Goal: Information Seeking & Learning: Learn about a topic

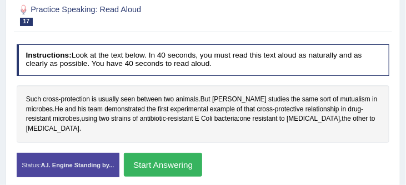
scroll to position [162, 0]
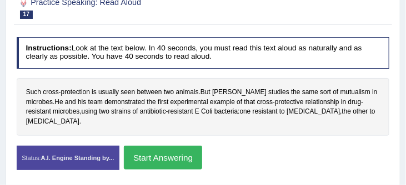
click at [188, 163] on button "Start Answering" at bounding box center [163, 158] width 78 height 24
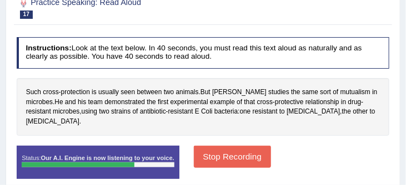
click at [260, 154] on button "Stop Recording" at bounding box center [232, 157] width 77 height 22
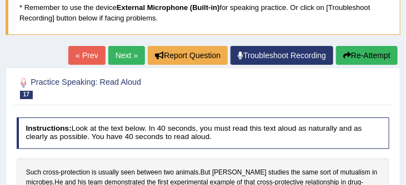
scroll to position [71, 0]
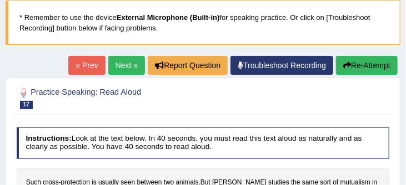
click at [112, 63] on link "Next »" at bounding box center [126, 65] width 37 height 19
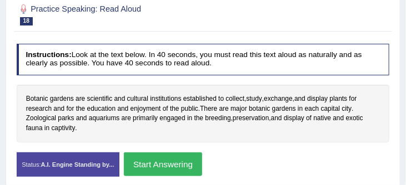
scroll to position [190, 0]
click at [170, 166] on button "Start Answering" at bounding box center [163, 165] width 78 height 24
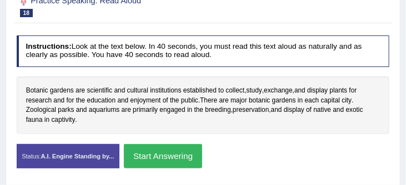
scroll to position [182, 0]
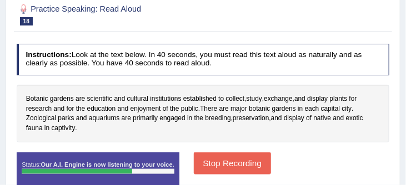
click at [209, 163] on button "Stop Recording" at bounding box center [232, 164] width 77 height 22
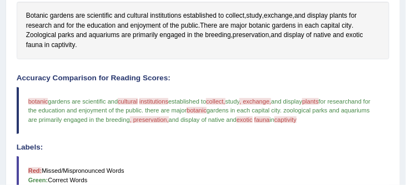
scroll to position [266, 0]
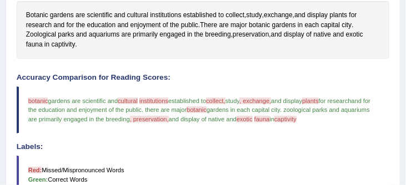
click at [253, 120] on span "exotic" at bounding box center [244, 119] width 16 height 7
click at [41, 16] on span "Botanic" at bounding box center [37, 16] width 22 height 10
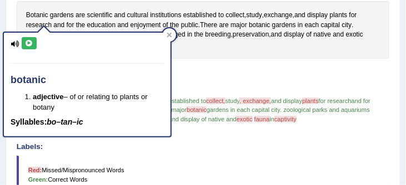
click at [252, 80] on h4 "Accuracy Comparison for Reading Scores:" at bounding box center [203, 78] width 373 height 8
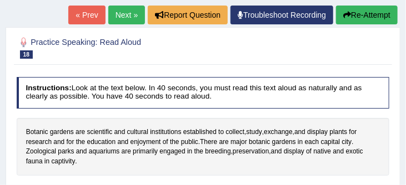
scroll to position [147, 0]
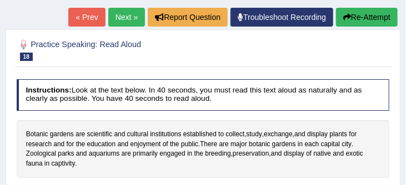
click at [367, 16] on button "Re-Attempt" at bounding box center [367, 17] width 62 height 19
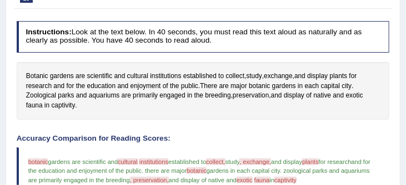
scroll to position [205, 0]
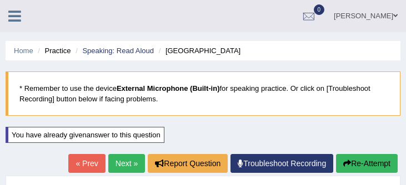
scroll to position [216, 0]
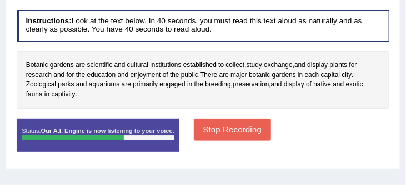
click at [215, 133] on button "Stop Recording" at bounding box center [232, 130] width 77 height 22
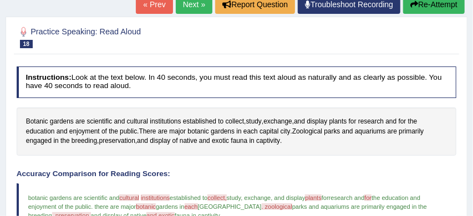
scroll to position [153, 0]
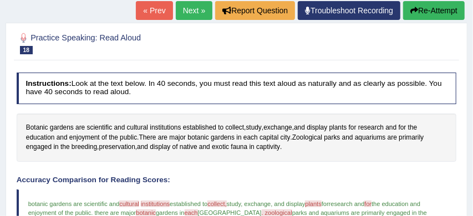
click at [188, 13] on link "Next »" at bounding box center [194, 10] width 37 height 19
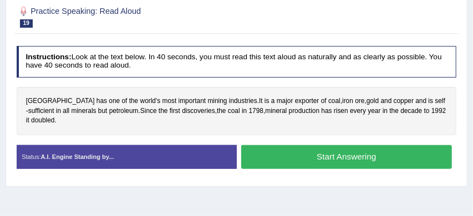
scroll to position [199, 0]
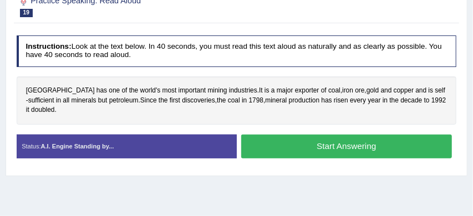
click at [314, 147] on button "Start Answering" at bounding box center [346, 147] width 211 height 24
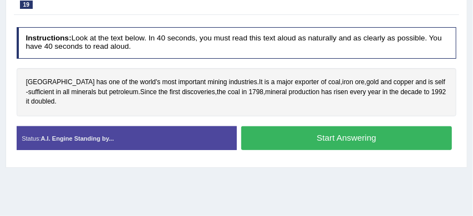
scroll to position [190, 0]
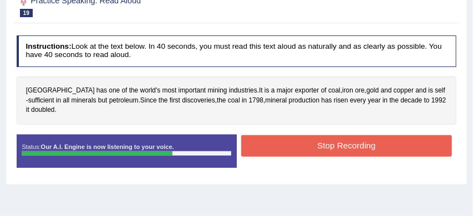
click at [322, 147] on button "Stop Recording" at bounding box center [346, 146] width 211 height 22
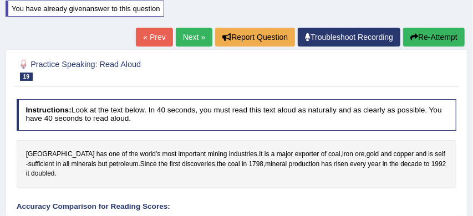
scroll to position [123, 0]
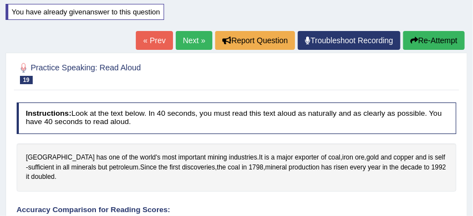
click at [444, 38] on button "Re-Attempt" at bounding box center [435, 40] width 62 height 19
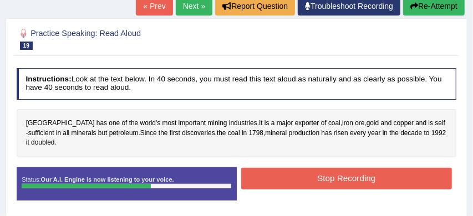
click at [342, 181] on button "Stop Recording" at bounding box center [346, 179] width 211 height 22
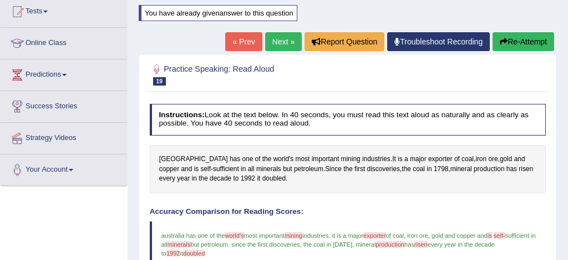
scroll to position [120, 0]
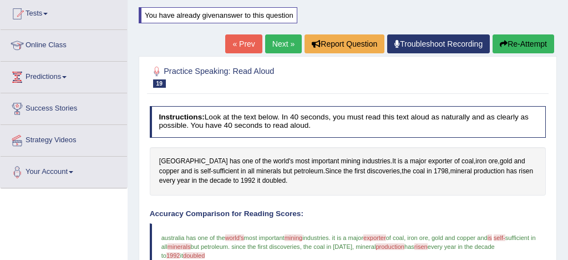
click at [270, 41] on link "Next »" at bounding box center [283, 43] width 37 height 19
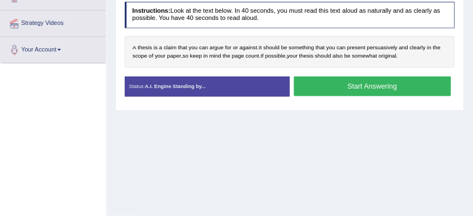
scroll to position [232, 0]
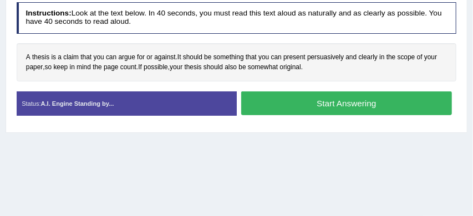
click at [325, 105] on button "Start Answering" at bounding box center [346, 104] width 211 height 24
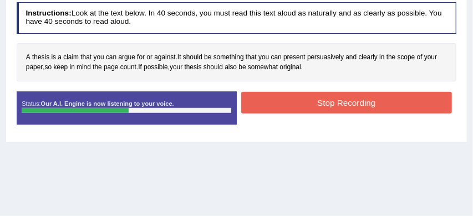
click at [314, 99] on button "Stop Recording" at bounding box center [346, 103] width 211 height 22
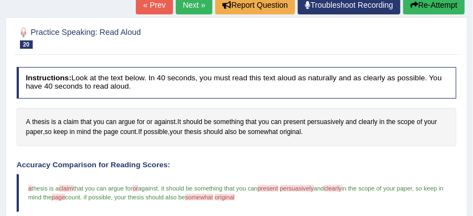
scroll to position [158, 0]
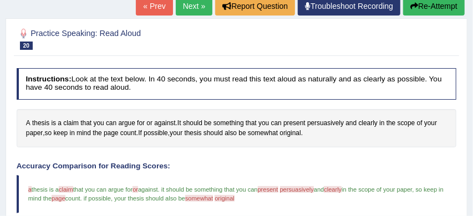
click at [445, 3] on button "Re-Attempt" at bounding box center [435, 6] width 62 height 19
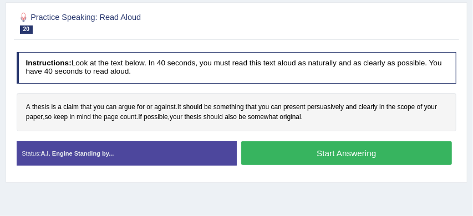
click at [344, 153] on button "Start Answering" at bounding box center [346, 154] width 211 height 24
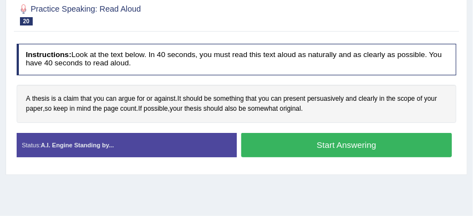
scroll to position [174, 0]
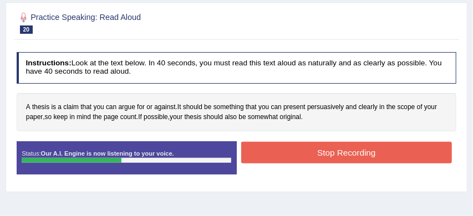
click at [334, 150] on button "Stop Recording" at bounding box center [346, 153] width 211 height 22
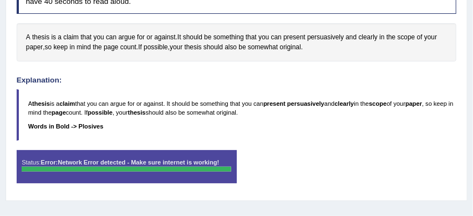
scroll to position [244, 0]
